Goal: Task Accomplishment & Management: Manage account settings

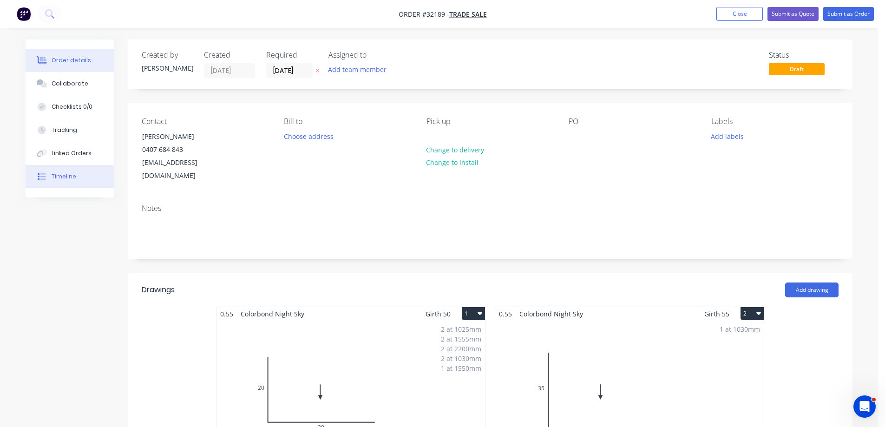
click at [67, 174] on div "Timeline" at bounding box center [64, 176] width 25 height 8
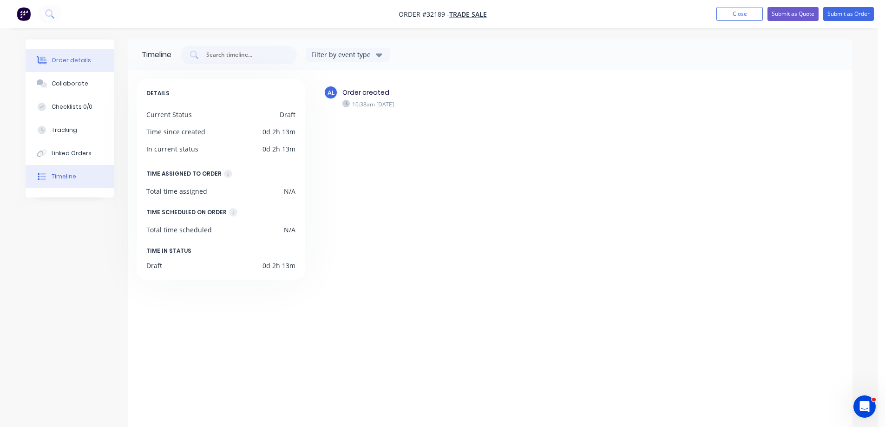
click at [63, 57] on div "Order details" at bounding box center [71, 60] width 39 height 8
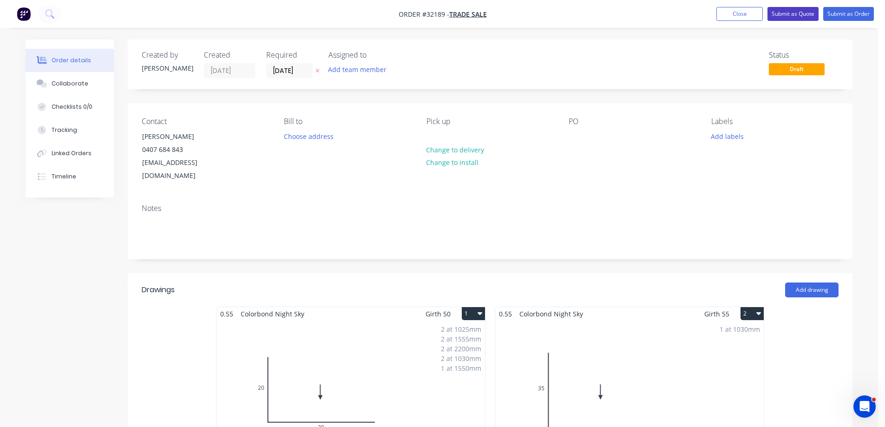
click at [792, 18] on button "Submit as Quote" at bounding box center [792, 14] width 51 height 14
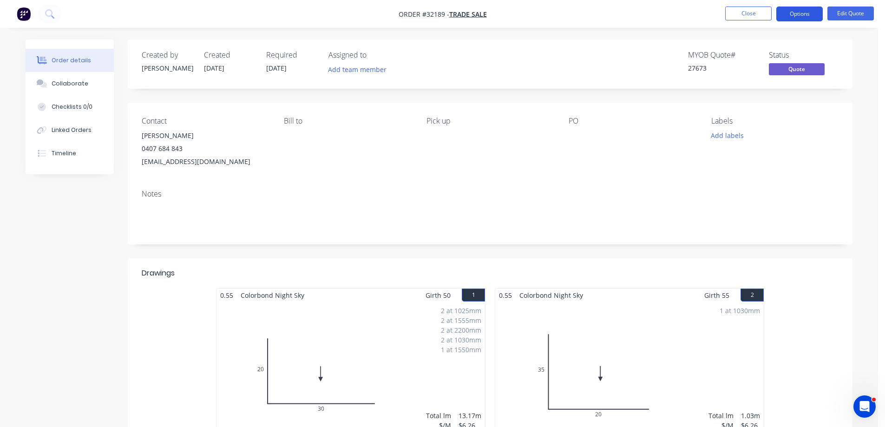
drag, startPoint x: 800, startPoint y: 14, endPoint x: 794, endPoint y: 21, distance: 9.5
click at [800, 15] on button "Options" at bounding box center [799, 14] width 46 height 15
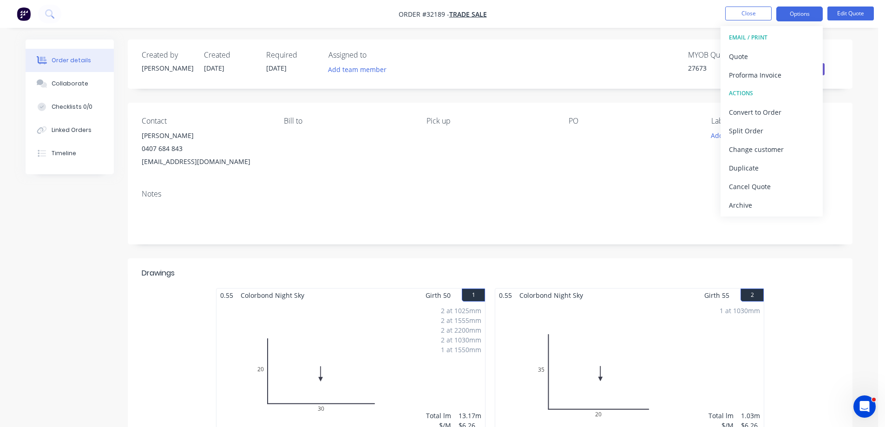
click at [772, 46] on button "EMAIL / PRINT" at bounding box center [771, 37] width 102 height 19
click at [761, 57] on div "Quote" at bounding box center [771, 56] width 85 height 13
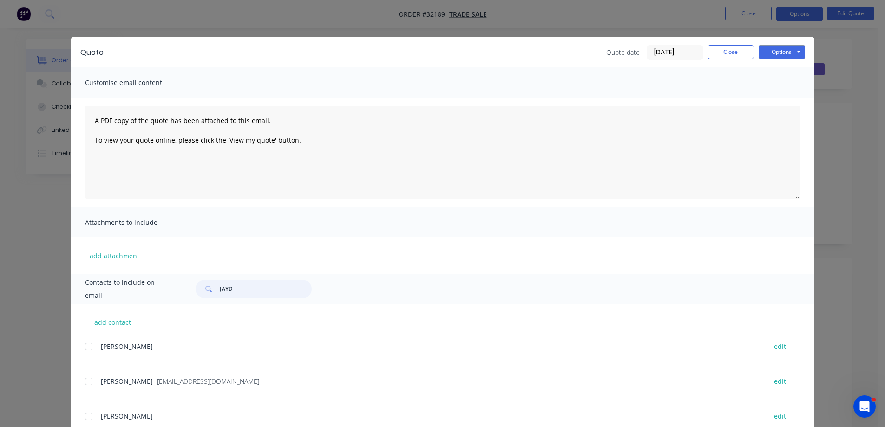
click at [246, 282] on input "JAYD" at bounding box center [266, 289] width 92 height 19
type input "J"
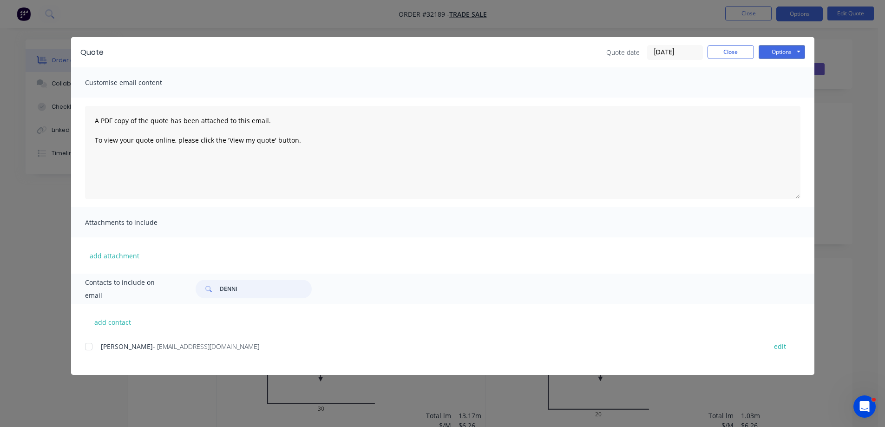
click at [91, 345] on div at bounding box center [88, 346] width 19 height 19
type input "DENNI"
click at [772, 52] on button "Options" at bounding box center [781, 52] width 46 height 14
click at [790, 100] on button "Email" at bounding box center [787, 98] width 59 height 15
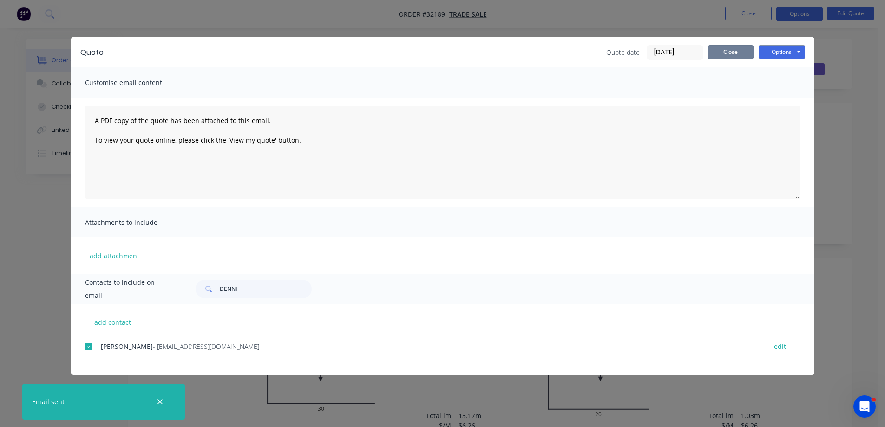
click at [735, 53] on button "Close" at bounding box center [730, 52] width 46 height 14
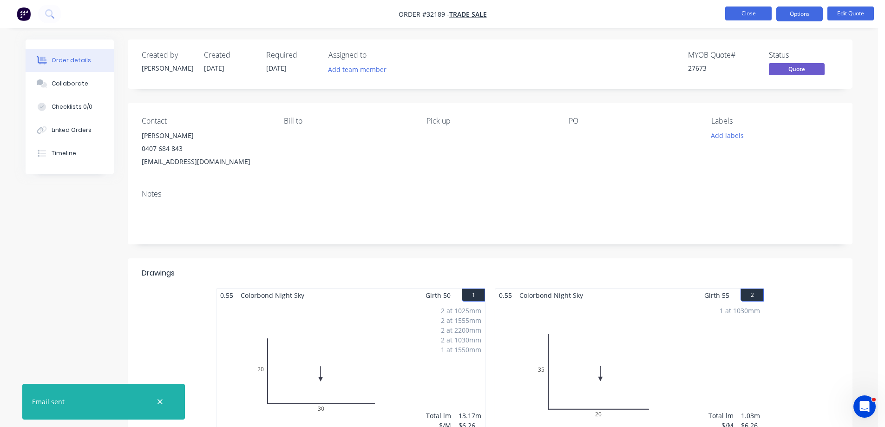
click at [752, 15] on button "Close" at bounding box center [748, 14] width 46 height 14
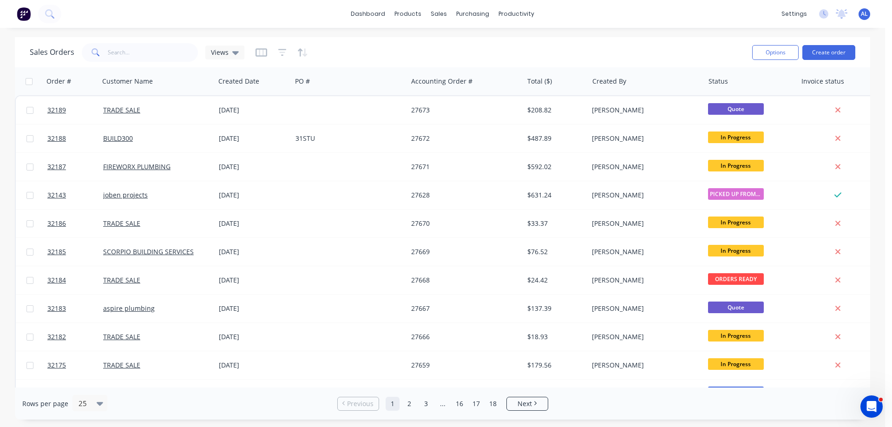
click at [23, 15] on img at bounding box center [24, 14] width 14 height 14
